Goal: Task Accomplishment & Management: Use online tool/utility

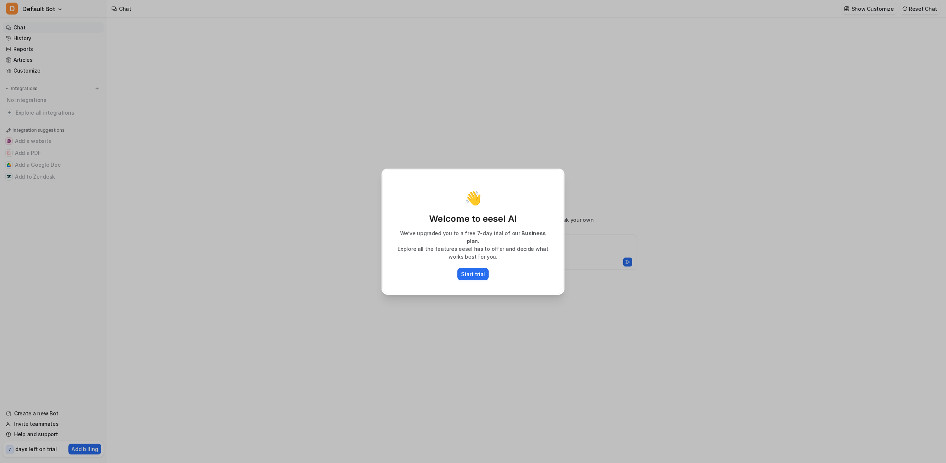
type textarea "**********"
click at [481, 273] on p "Start trial" at bounding box center [473, 274] width 24 height 8
